Goal: Task Accomplishment & Management: Manage account settings

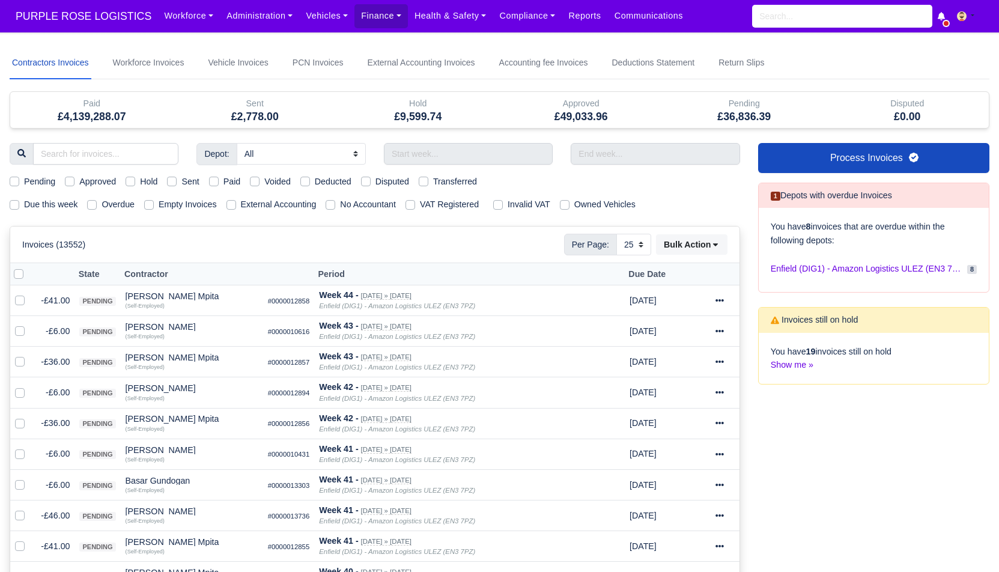
select select "25"
click at [61, 208] on label "Due this week" at bounding box center [50, 205] width 53 height 14
click at [19, 207] on input "Due this week" at bounding box center [15, 203] width 10 height 10
checkbox input "true"
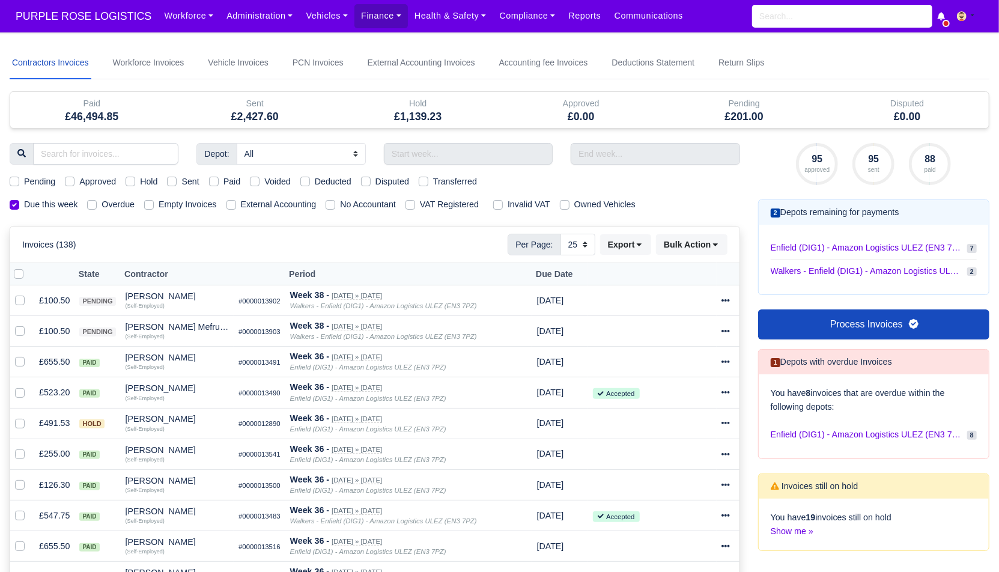
click at [189, 182] on label "Sent" at bounding box center [190, 182] width 17 height 14
click at [177, 182] on input "Sent" at bounding box center [172, 180] width 10 height 10
checkbox input "true"
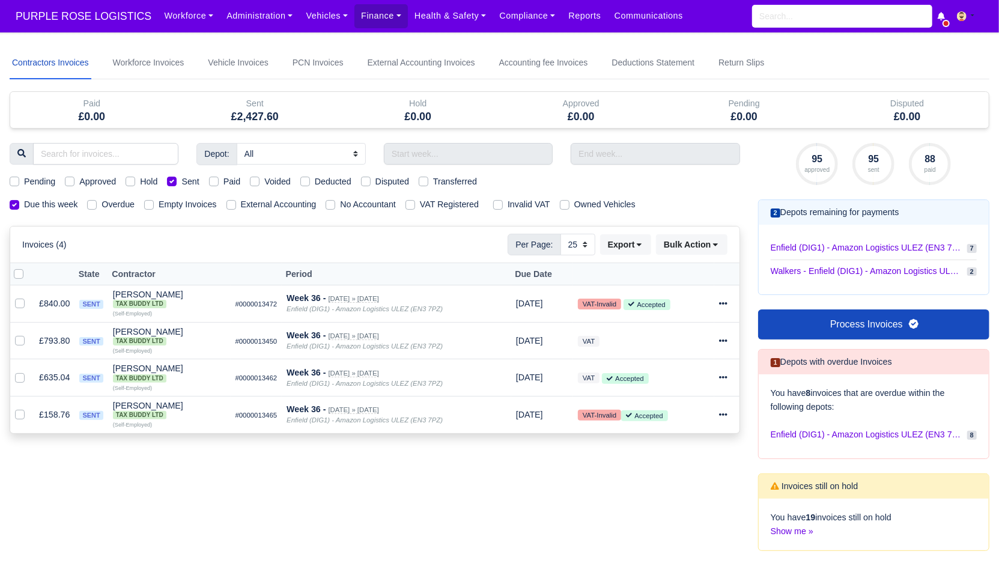
click at [278, 202] on label "External Accounting" at bounding box center [279, 205] width 76 height 14
click at [236, 202] on input "External Accounting" at bounding box center [232, 203] width 10 height 10
checkbox input "true"
click at [28, 267] on label at bounding box center [28, 267] width 0 height 0
click at [19, 273] on input "checkbox" at bounding box center [19, 272] width 10 height 10
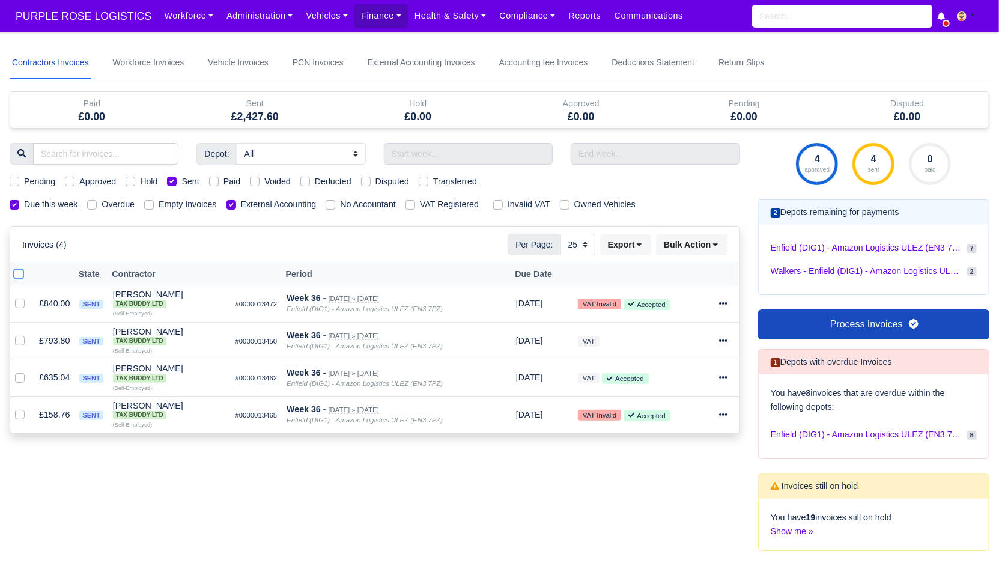
checkbox input "true"
click at [629, 246] on button "Export" at bounding box center [625, 244] width 51 height 20
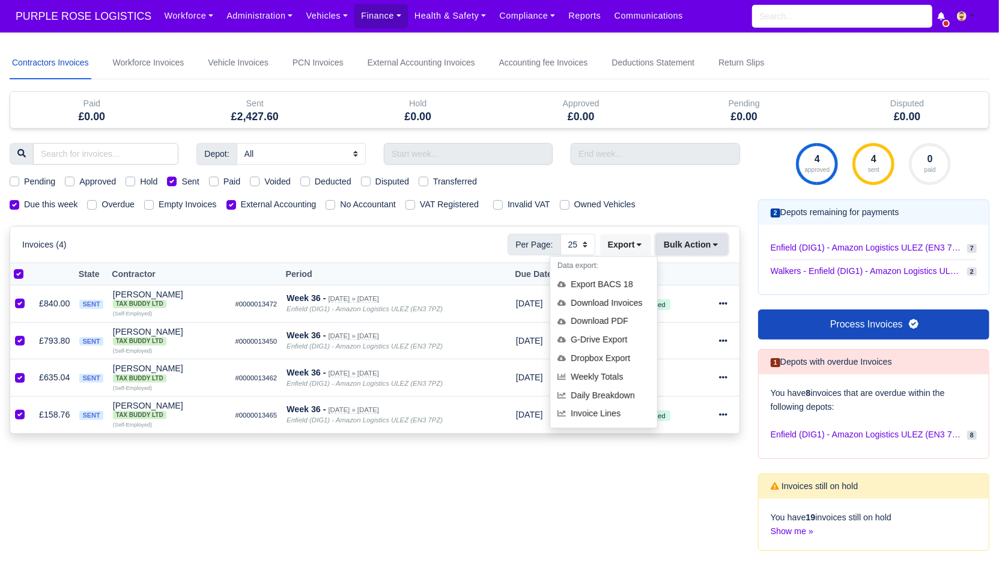
click at [679, 246] on button "Bulk Action" at bounding box center [692, 244] width 72 height 20
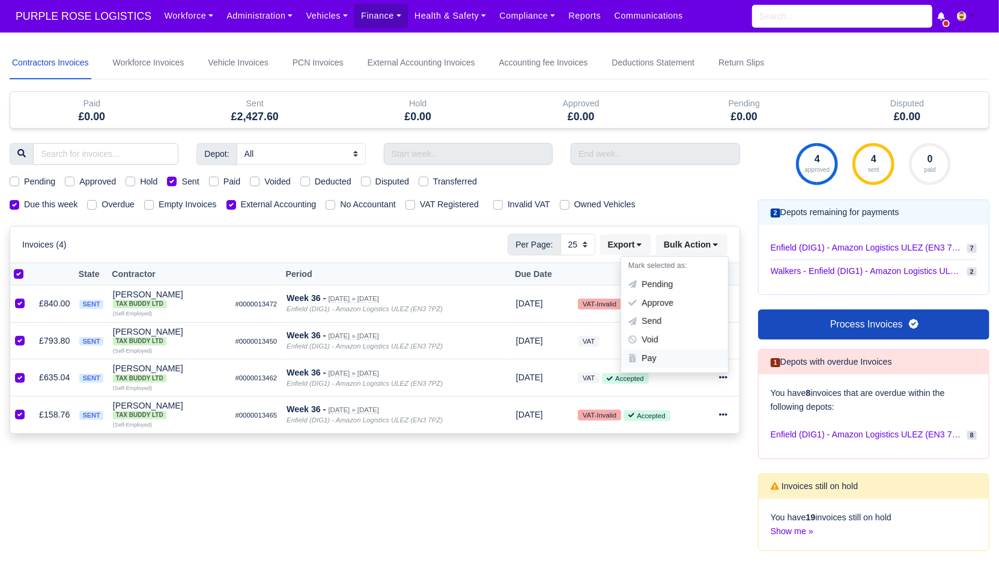
click at [652, 355] on div "Pay" at bounding box center [674, 358] width 107 height 19
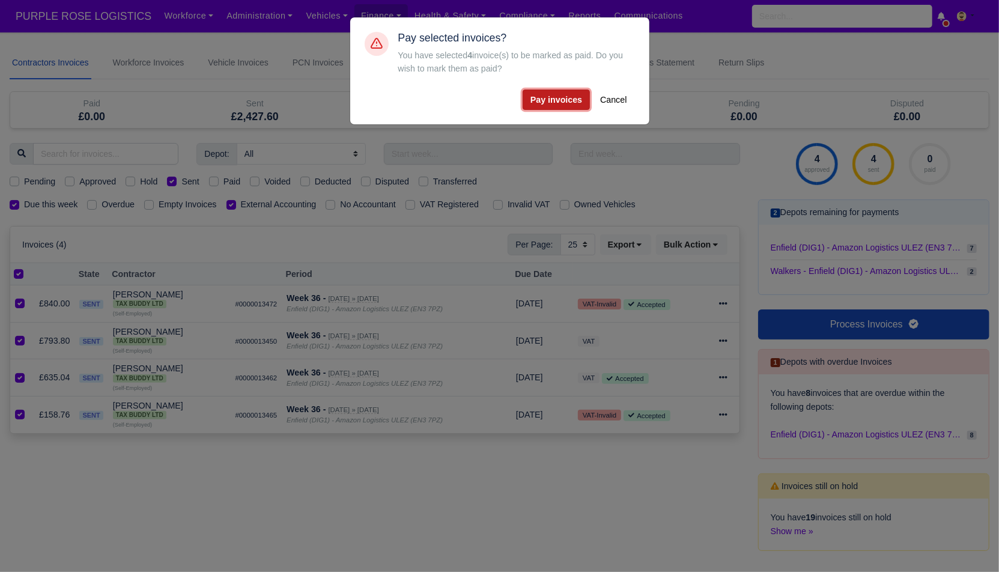
click at [552, 93] on button "Pay invoices" at bounding box center [556, 100] width 67 height 20
